Goal: Communication & Community: Answer question/provide support

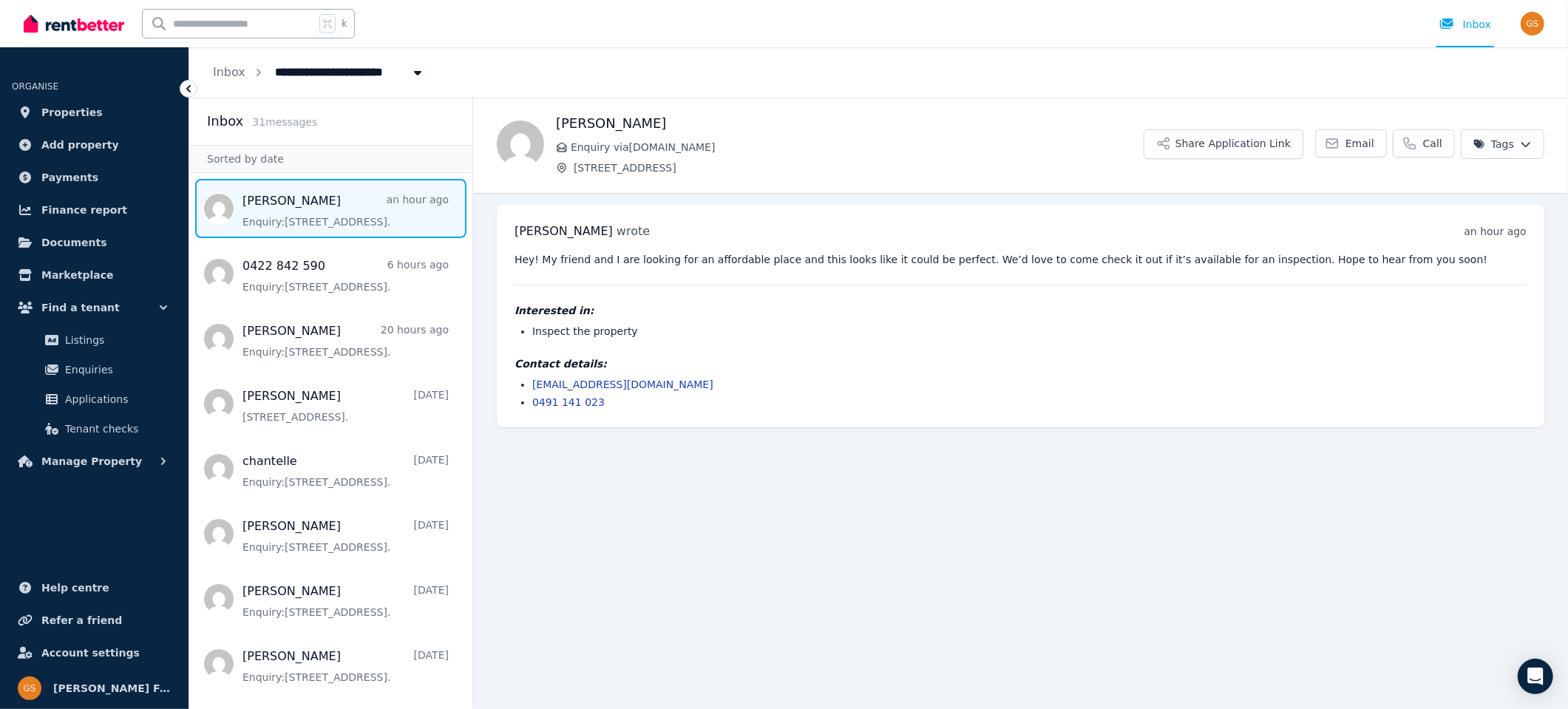
click at [589, 384] on link "ermg2348@gmail.com" at bounding box center [623, 384] width 181 height 12
click at [1530, 26] on img "button" at bounding box center [1533, 23] width 23 height 23
click at [1448, 195] on span "Logout" at bounding box center [1473, 195] width 142 height 26
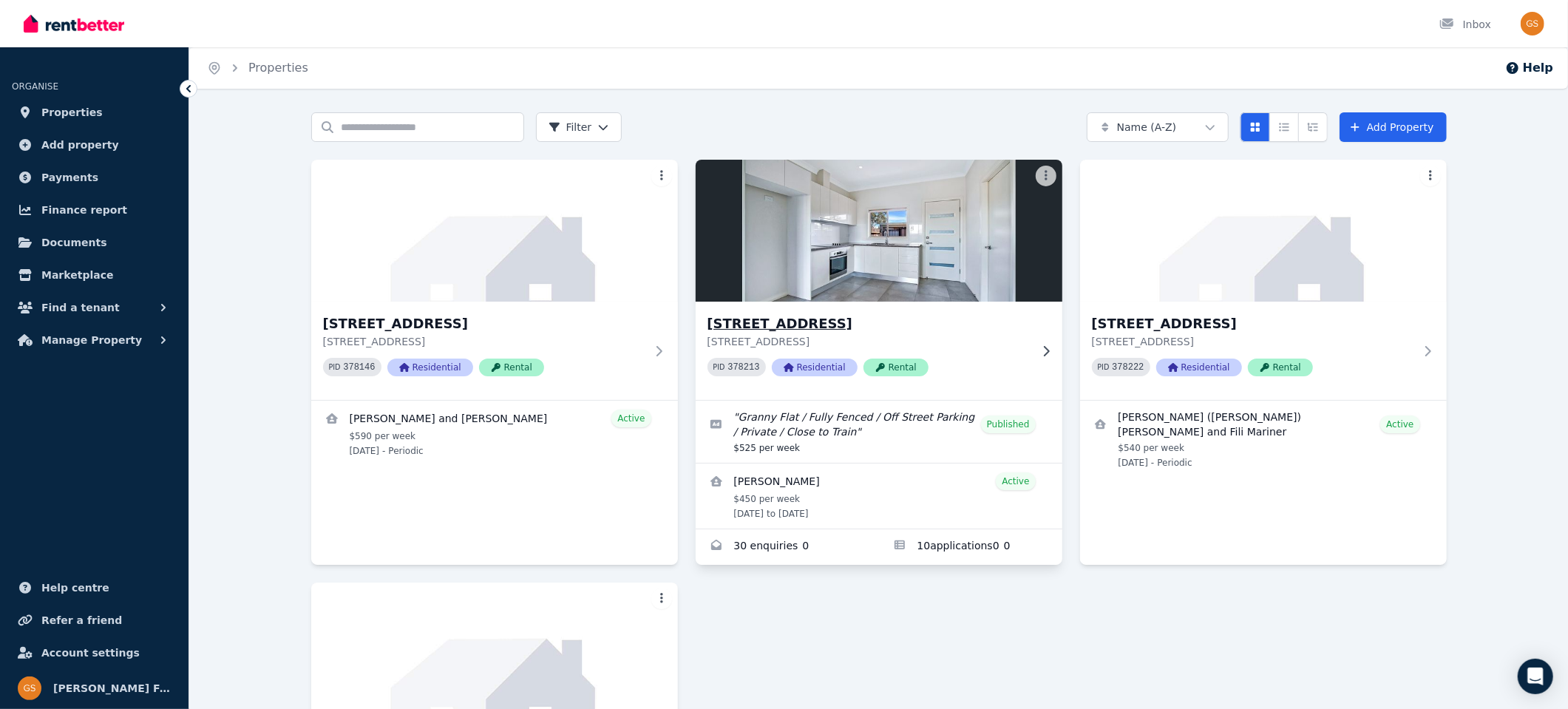
click at [774, 325] on h3 "15A Crown St, Riverstone" at bounding box center [869, 323] width 323 height 20
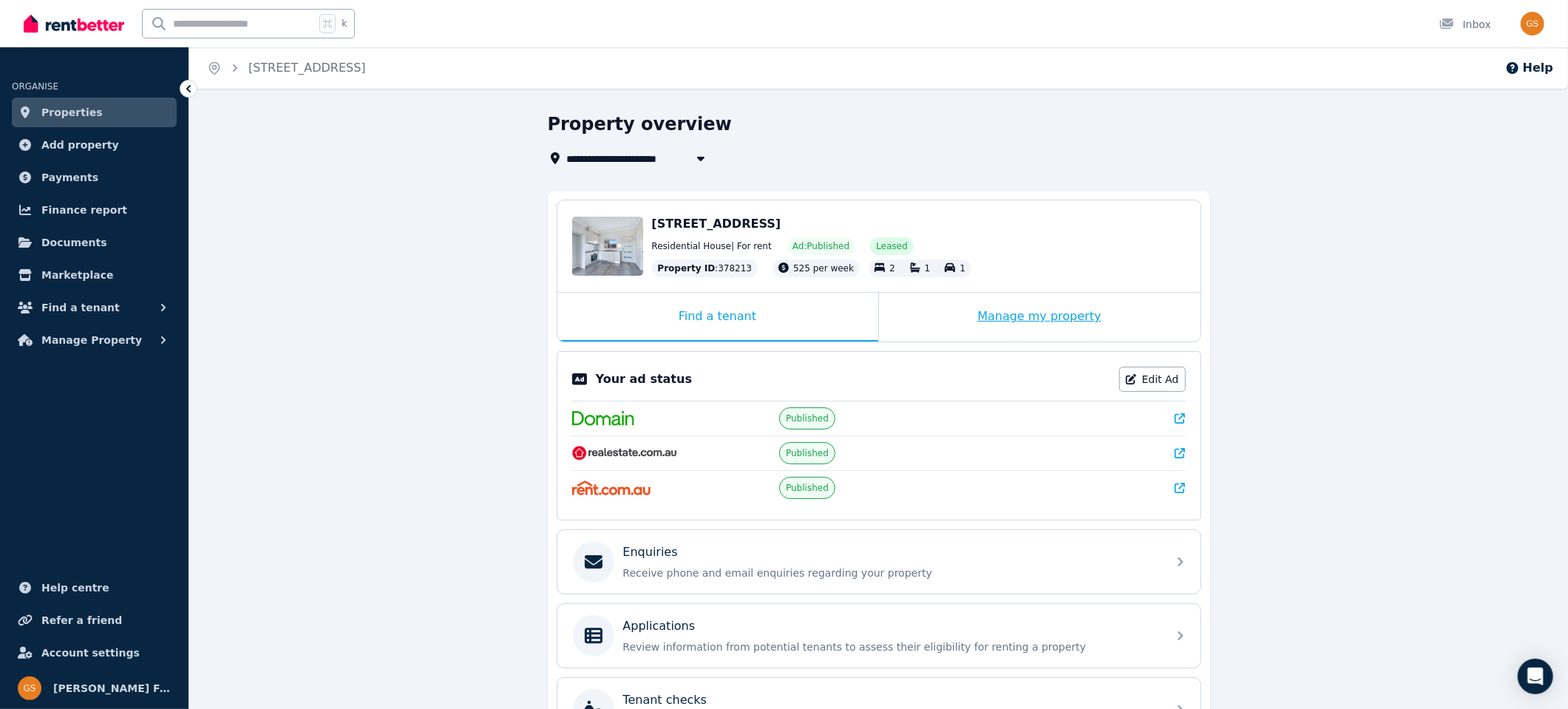
click at [1014, 313] on div "Manage my property" at bounding box center [1040, 317] width 322 height 49
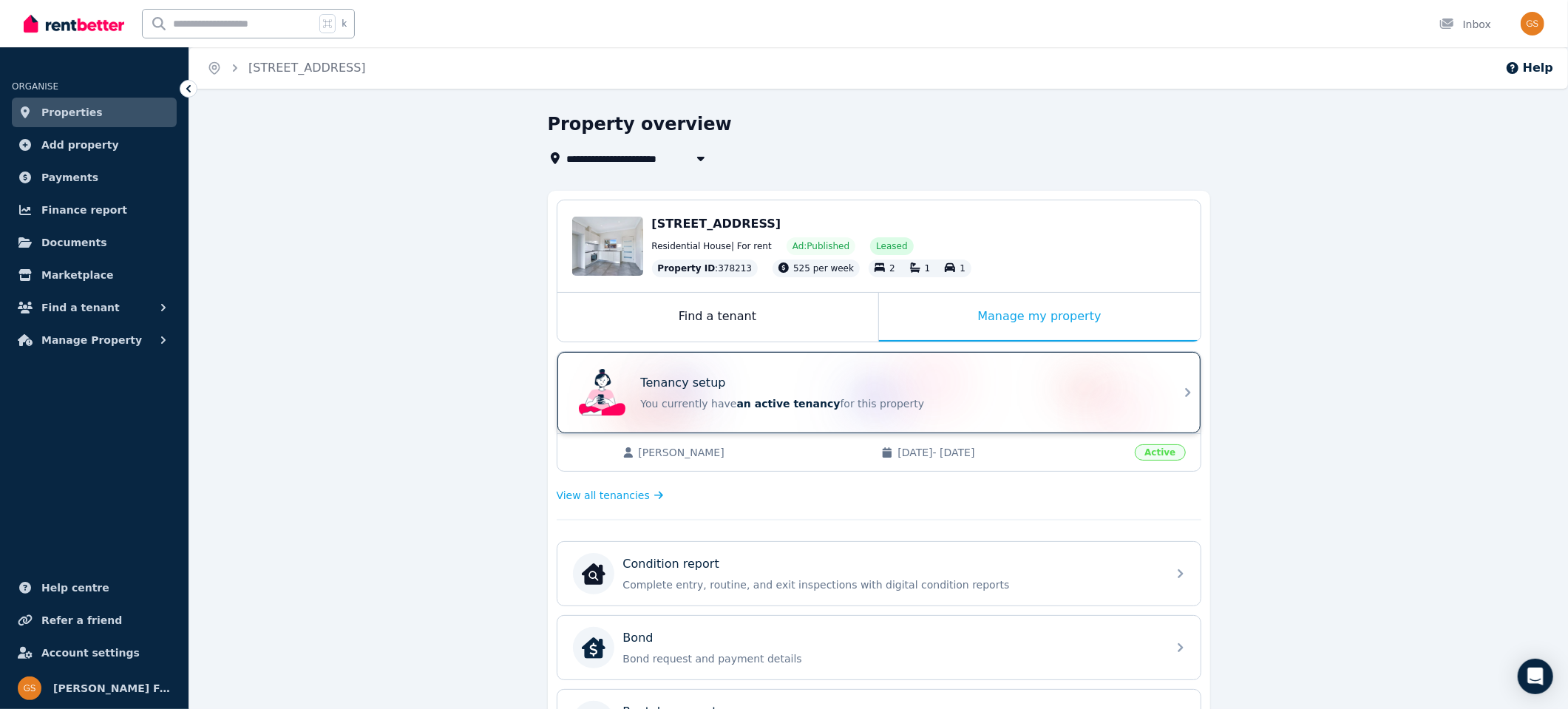
click at [1180, 396] on icon at bounding box center [1188, 393] width 18 height 18
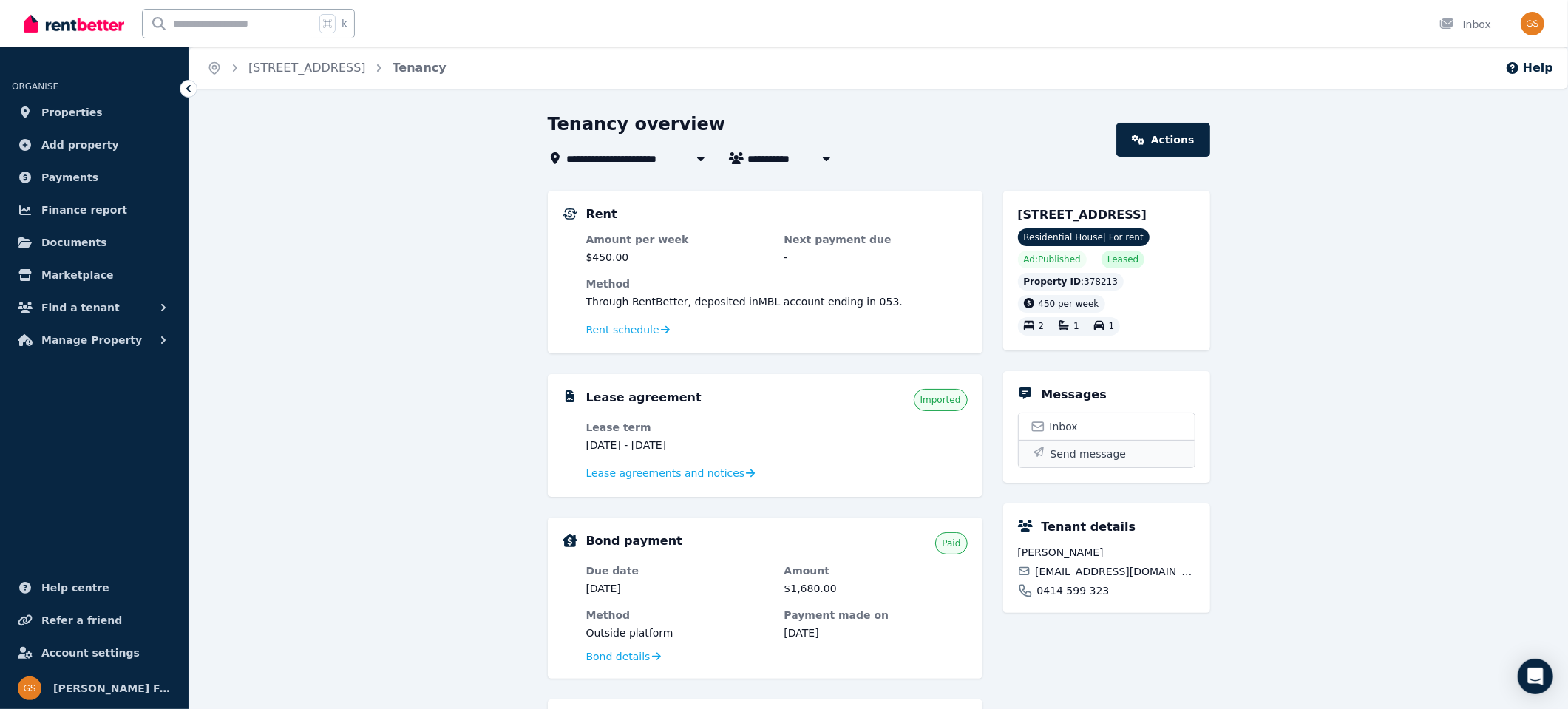
click at [1063, 461] on span "Send message" at bounding box center [1088, 453] width 76 height 15
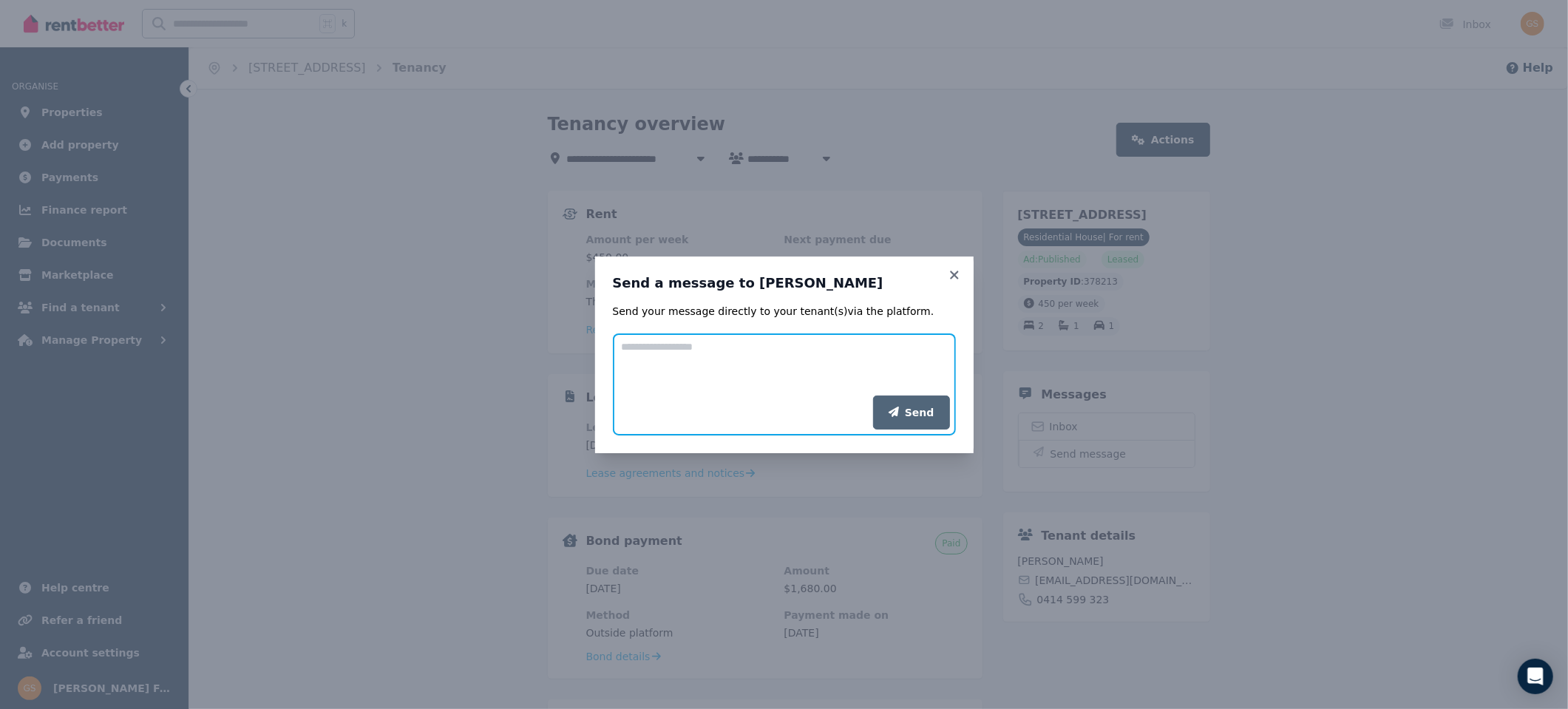
click at [685, 367] on textarea "Add your message" at bounding box center [785, 365] width 343 height 62
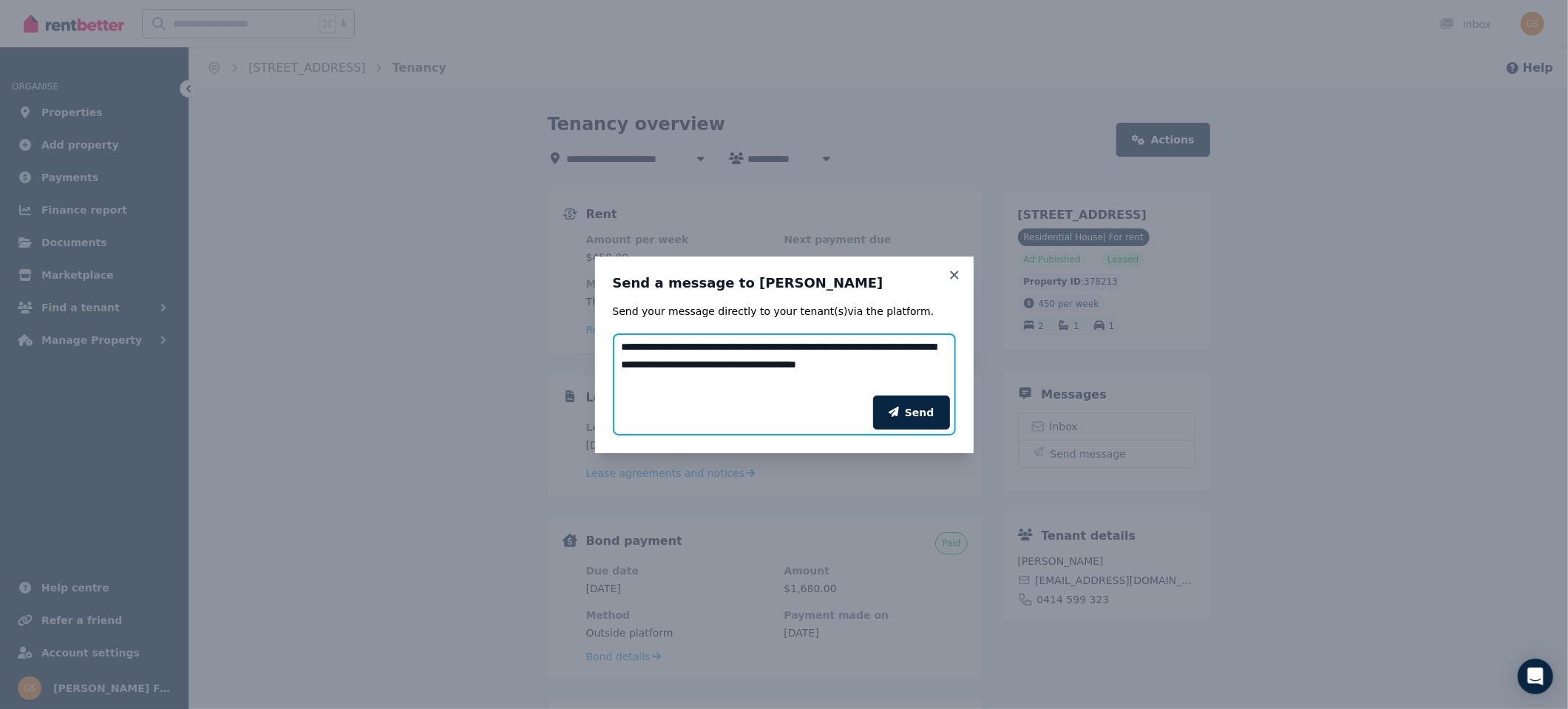
click at [641, 379] on textarea "**********" at bounding box center [785, 365] width 343 height 62
type textarea "**********"
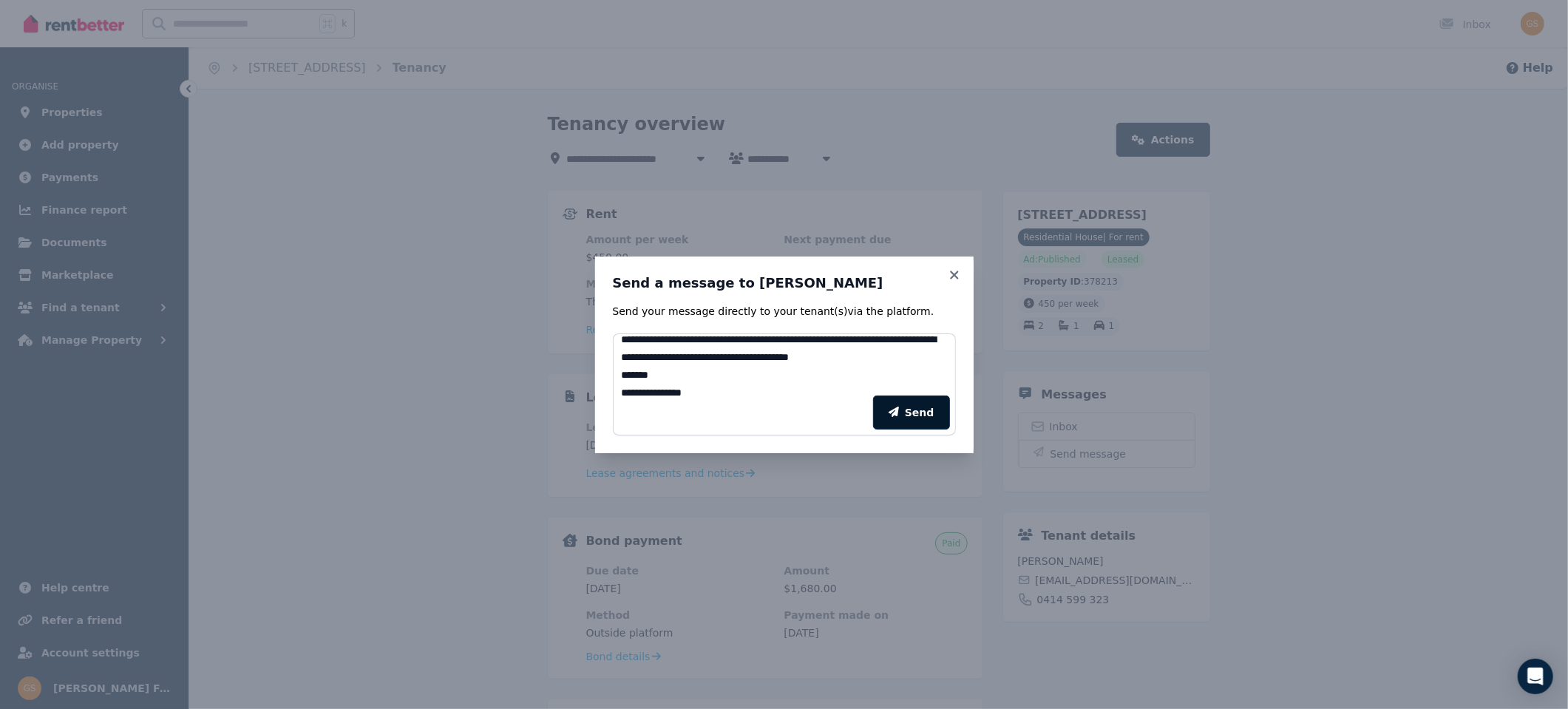
click at [907, 427] on button "Send" at bounding box center [911, 413] width 77 height 34
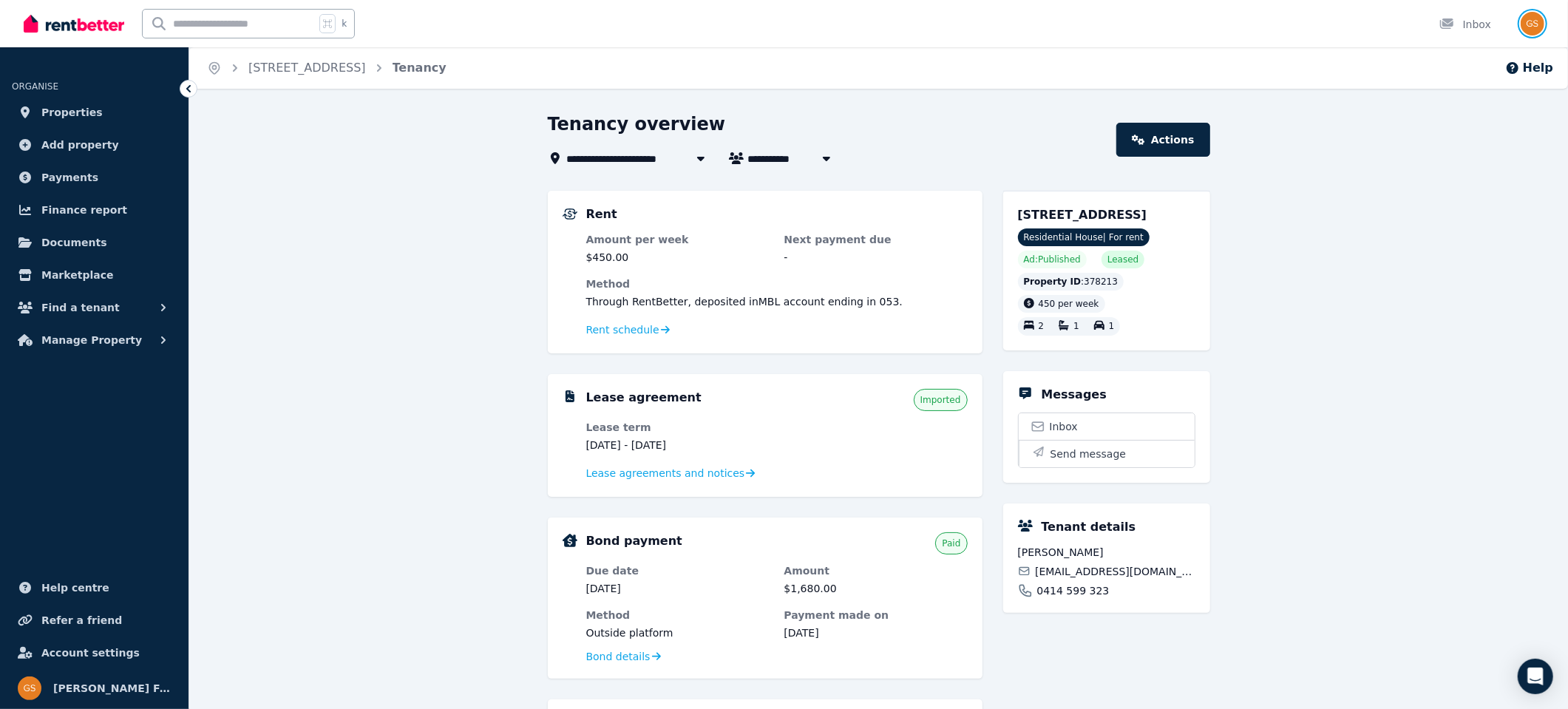
click at [1531, 25] on img "button" at bounding box center [1533, 23] width 23 height 23
click at [1457, 193] on span "Logout" at bounding box center [1473, 195] width 142 height 26
